Goal: Task Accomplishment & Management: Manage account settings

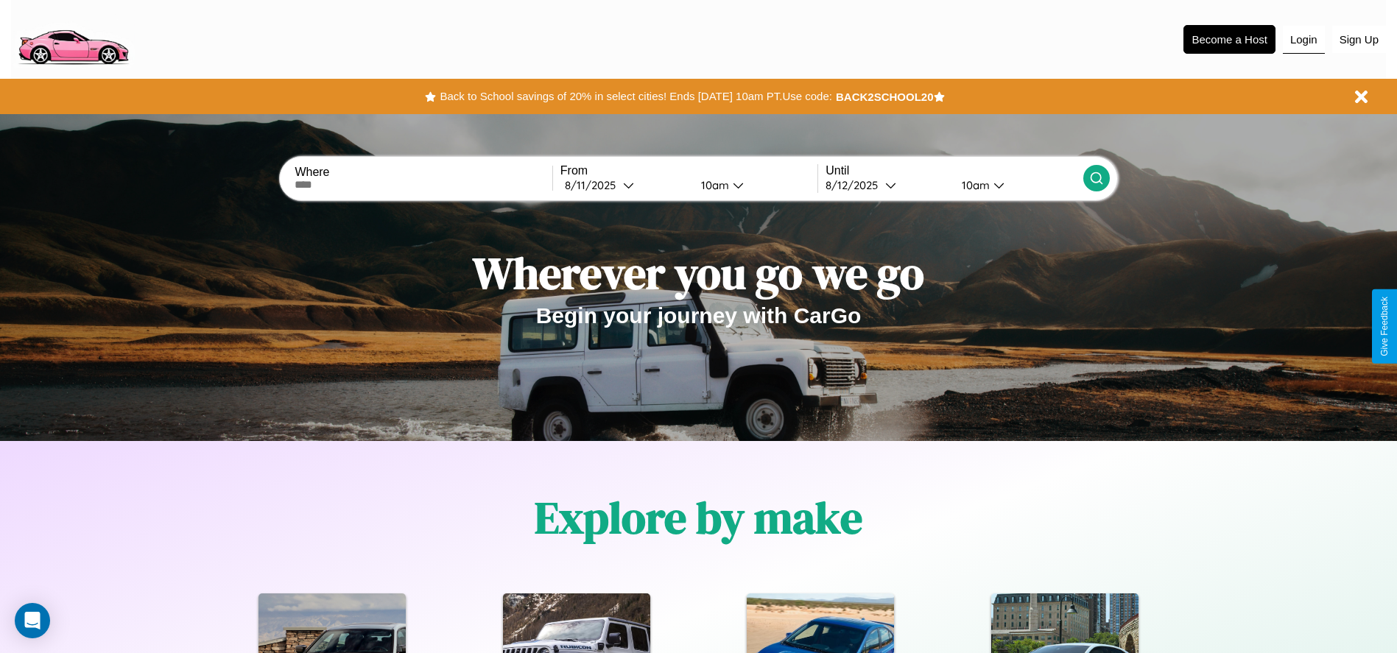
click at [1303, 39] on button "Login" at bounding box center [1304, 40] width 42 height 28
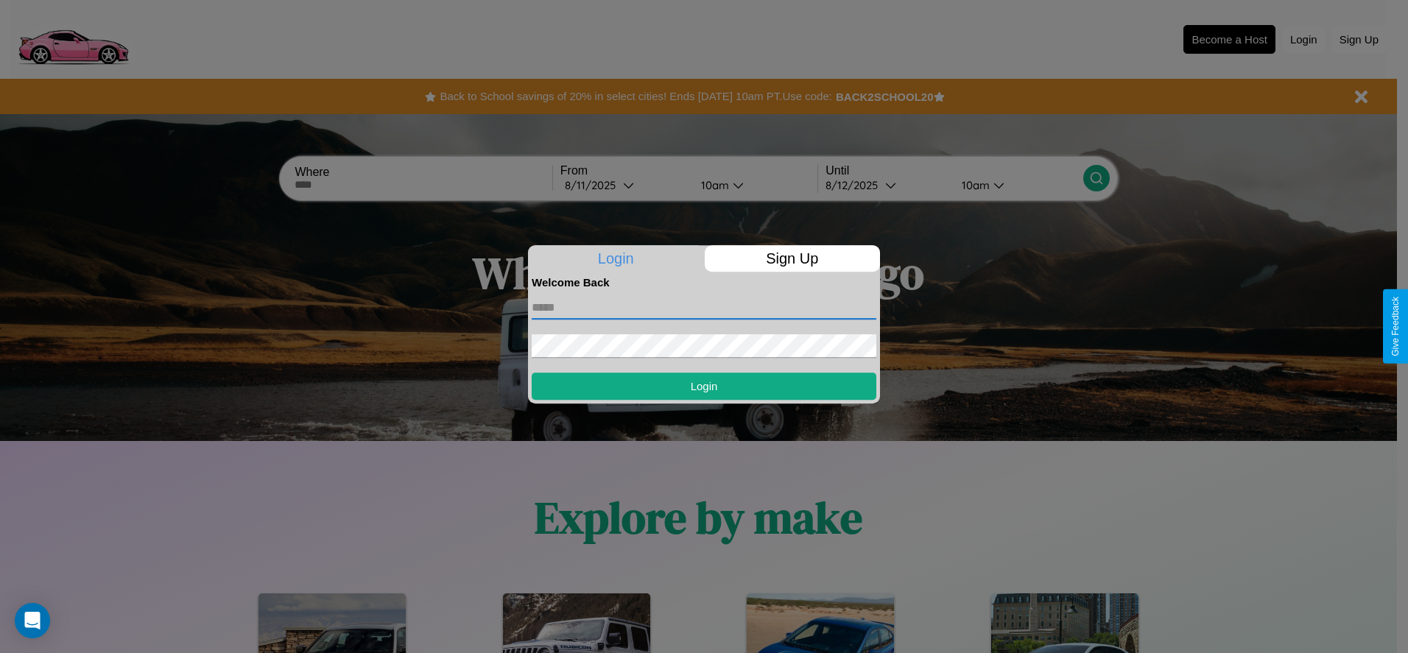
click at [704, 307] on input "text" at bounding box center [704, 308] width 345 height 24
type input "**********"
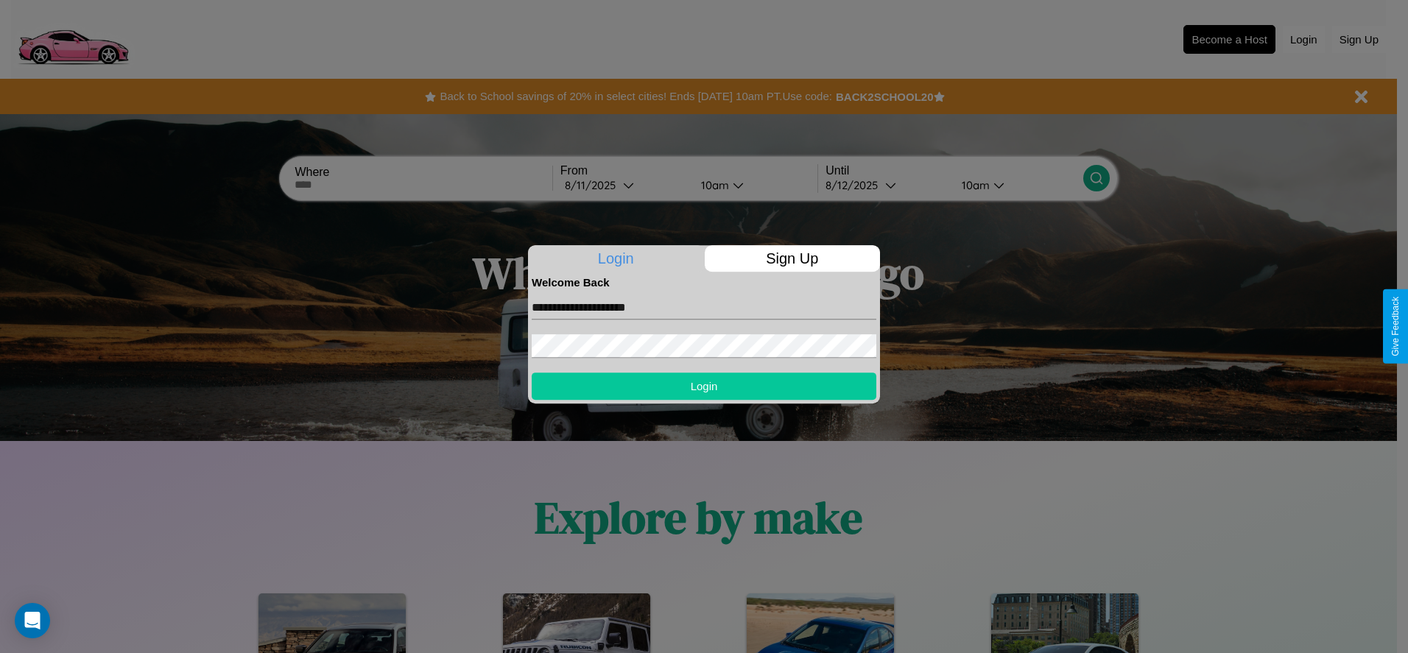
click at [704, 386] on button "Login" at bounding box center [704, 386] width 345 height 27
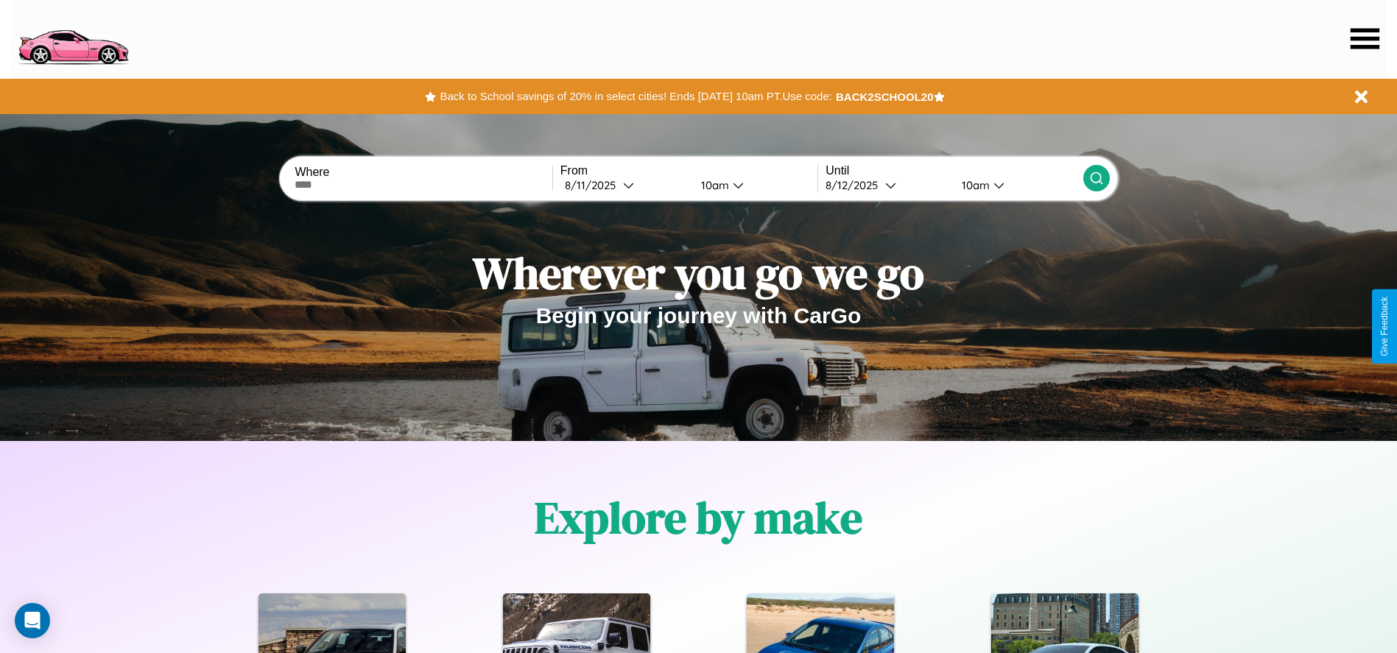
click at [1364, 38] on icon at bounding box center [1364, 38] width 29 height 21
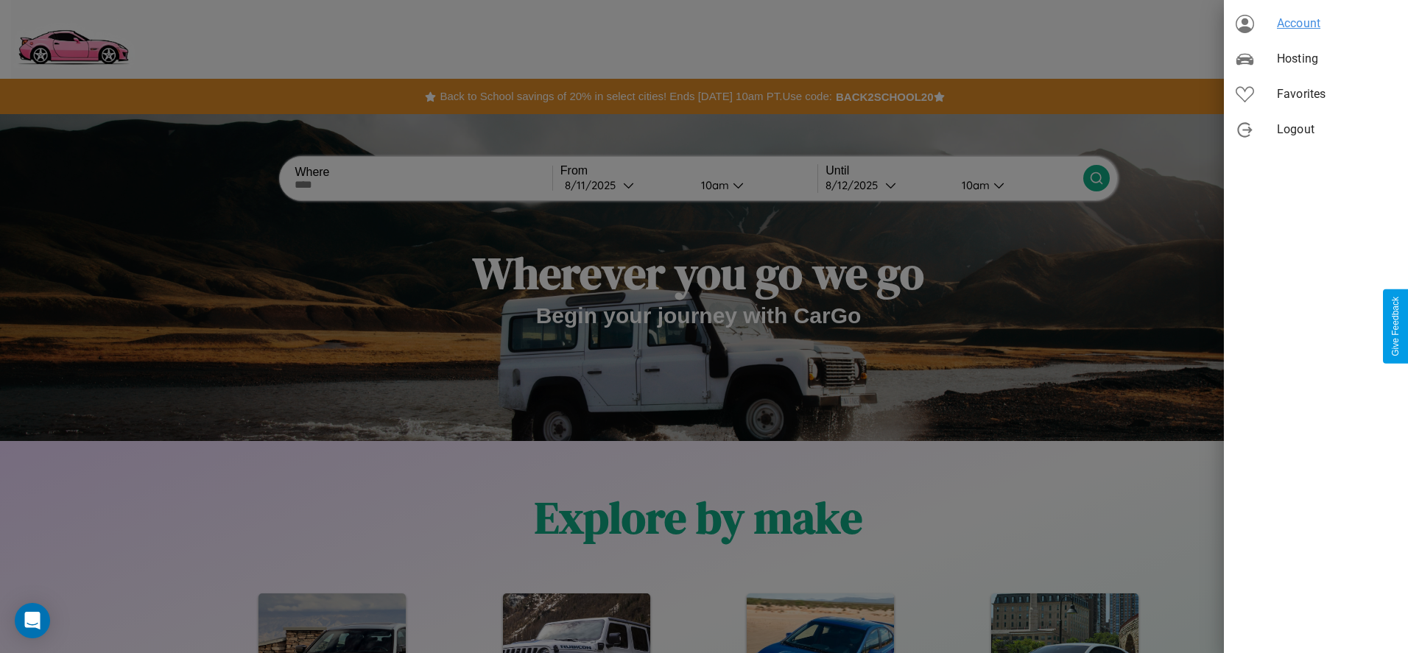
click at [1316, 24] on span "Account" at bounding box center [1336, 24] width 119 height 18
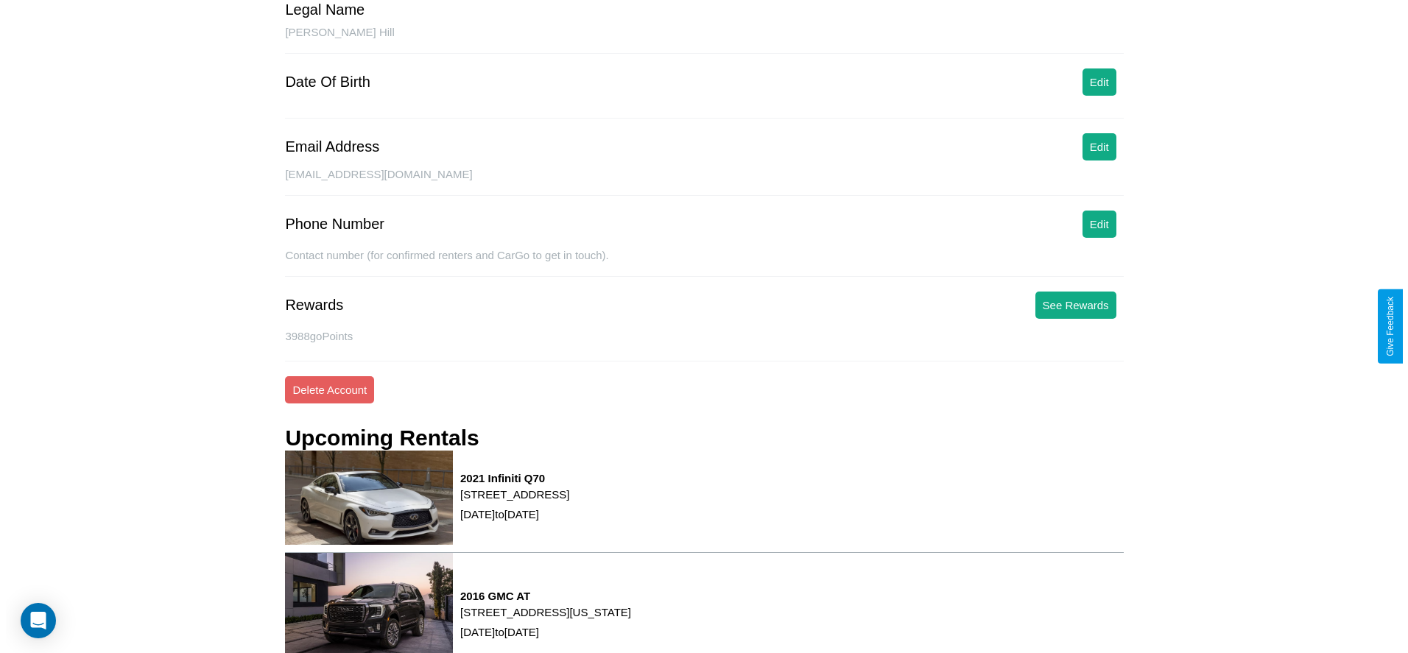
scroll to position [199, 0]
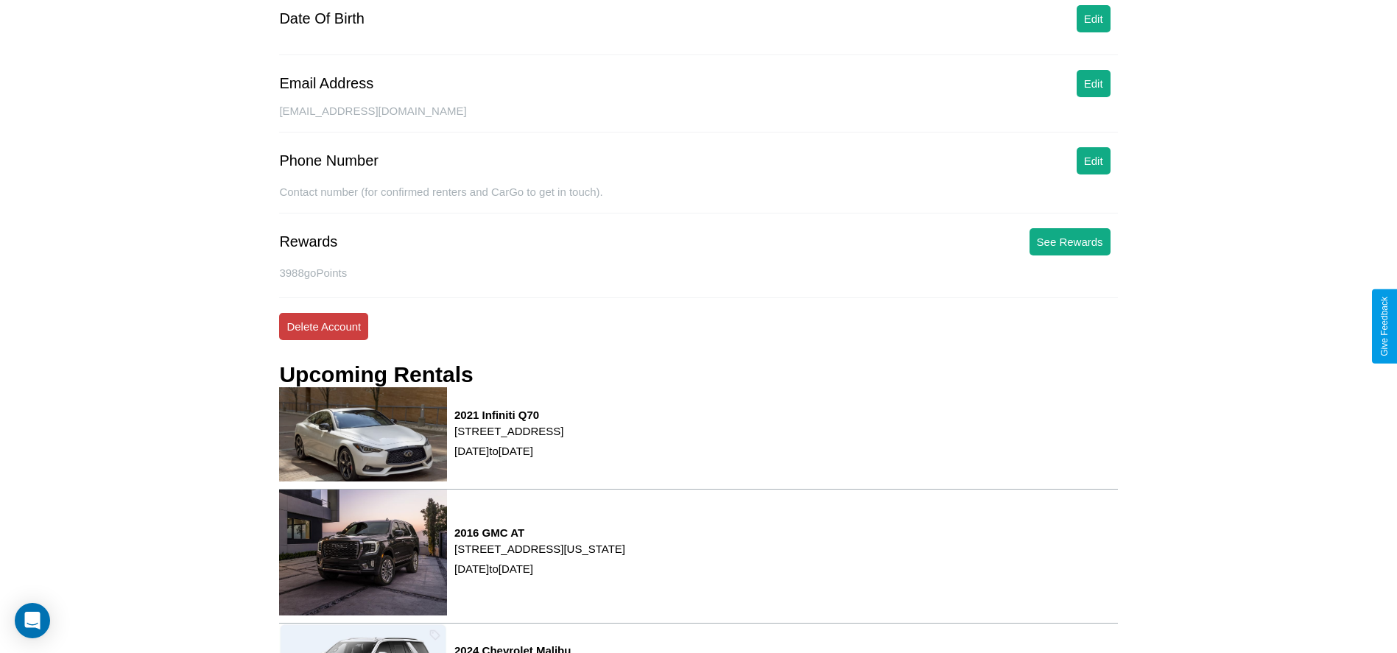
click at [323, 326] on button "Delete Account" at bounding box center [323, 326] width 89 height 27
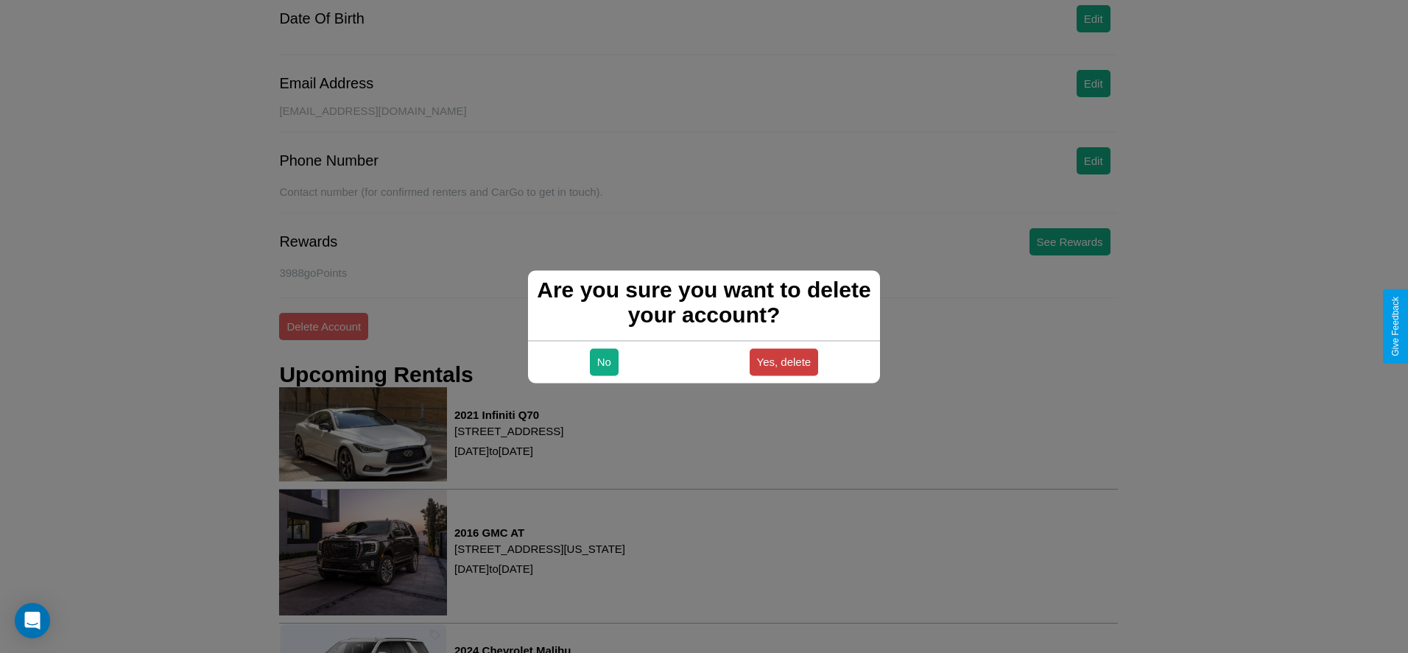
click at [783, 362] on button "Yes, delete" at bounding box center [784, 361] width 69 height 27
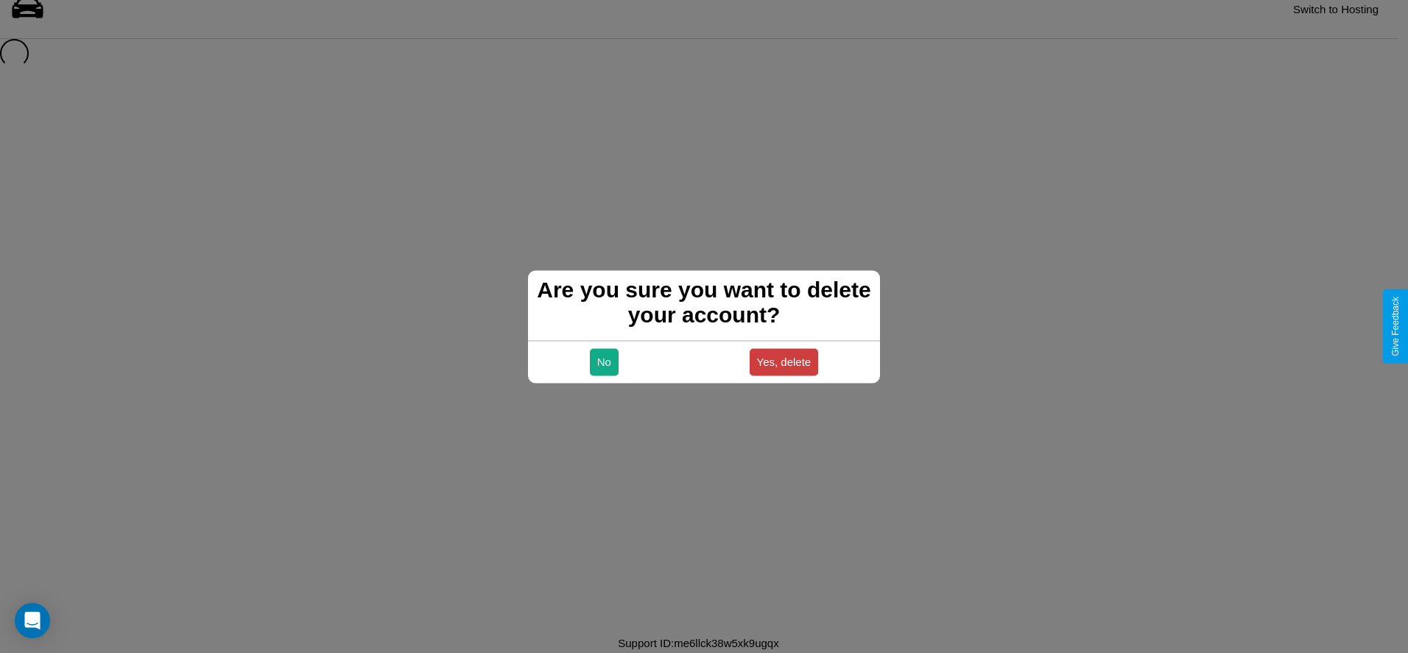
scroll to position [20, 0]
